Goal: Information Seeking & Learning: Learn about a topic

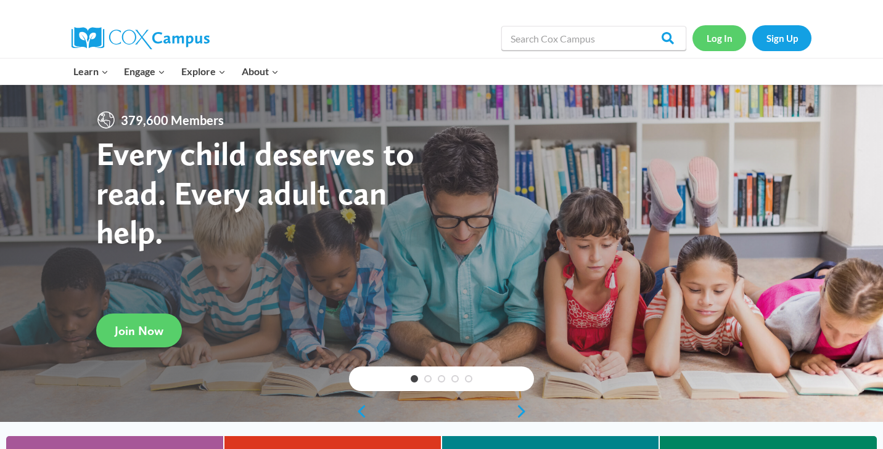
click at [727, 36] on link "Log In" at bounding box center [719, 37] width 54 height 25
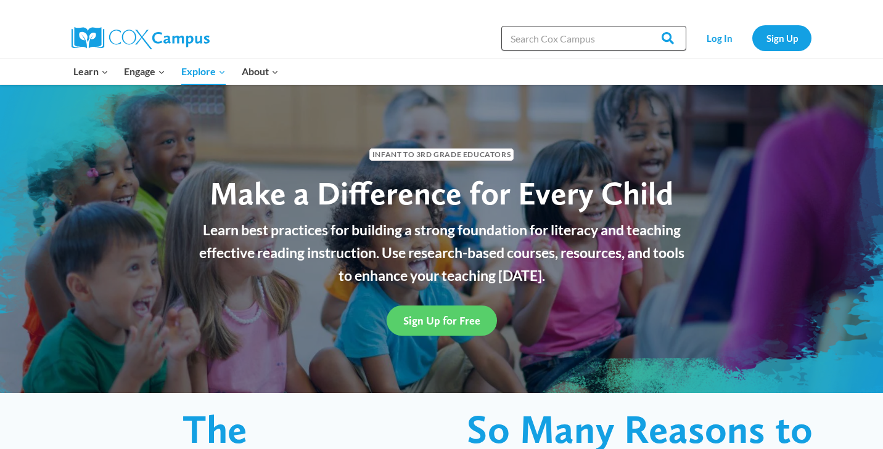
click at [529, 39] on input "Search in [URL][DOMAIN_NAME]" at bounding box center [593, 38] width 185 height 25
type input "START Strategy"
click at [638, 26] on input "Search" at bounding box center [662, 38] width 48 height 25
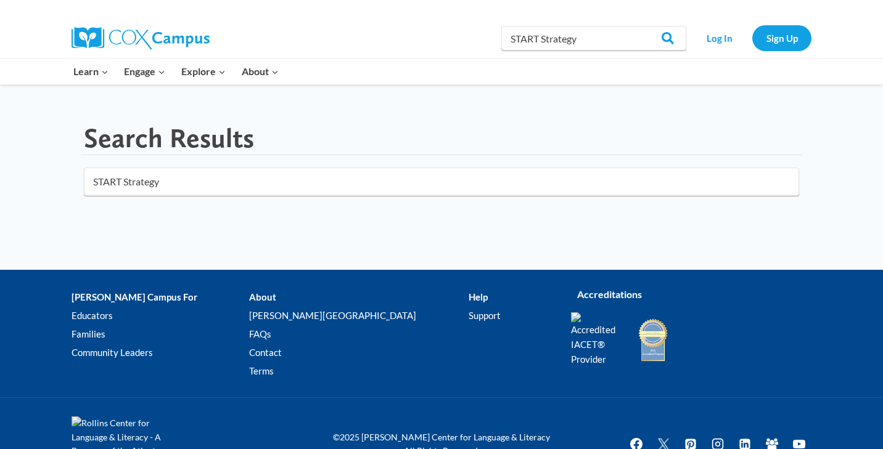
click at [145, 35] on img at bounding box center [141, 38] width 138 height 22
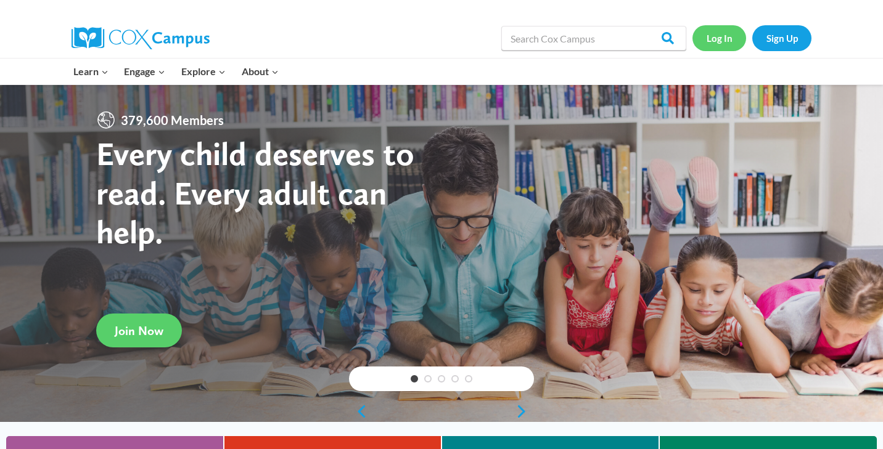
click at [722, 35] on link "Log In" at bounding box center [719, 37] width 54 height 25
